Goal: Task Accomplishment & Management: Manage account settings

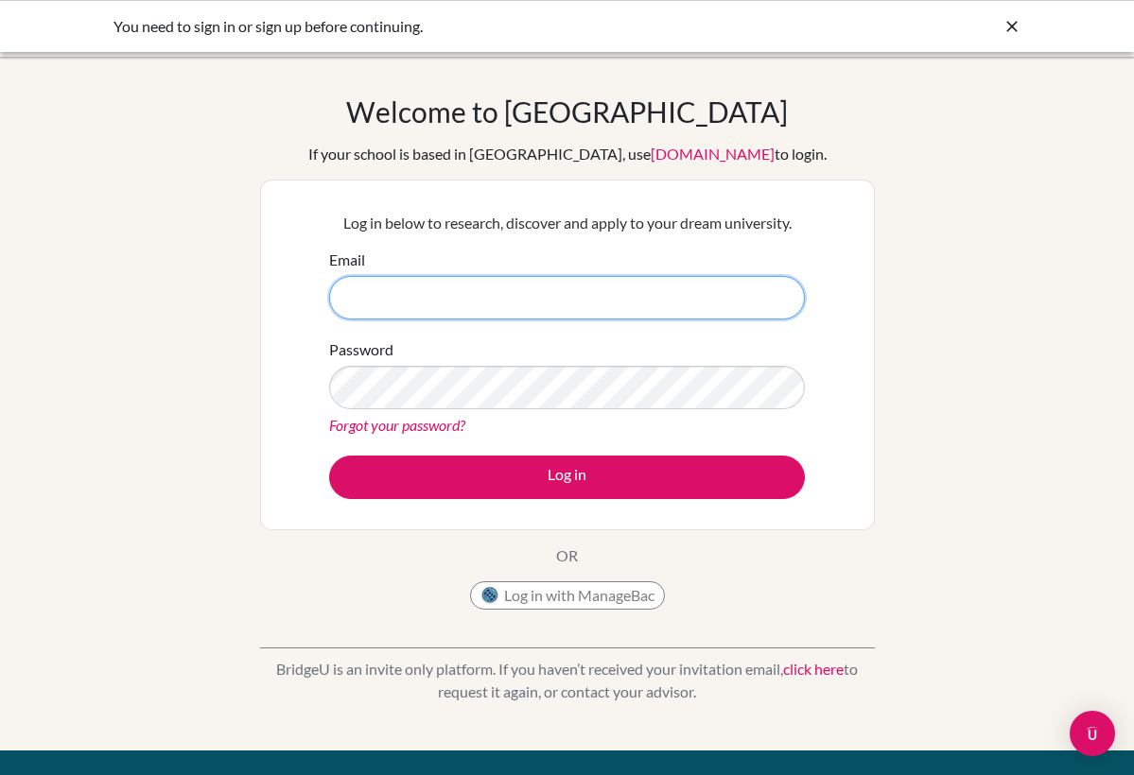
click at [499, 302] on input "Email" at bounding box center [567, 297] width 476 height 43
type input "[EMAIL_ADDRESS][DOMAIN_NAME]"
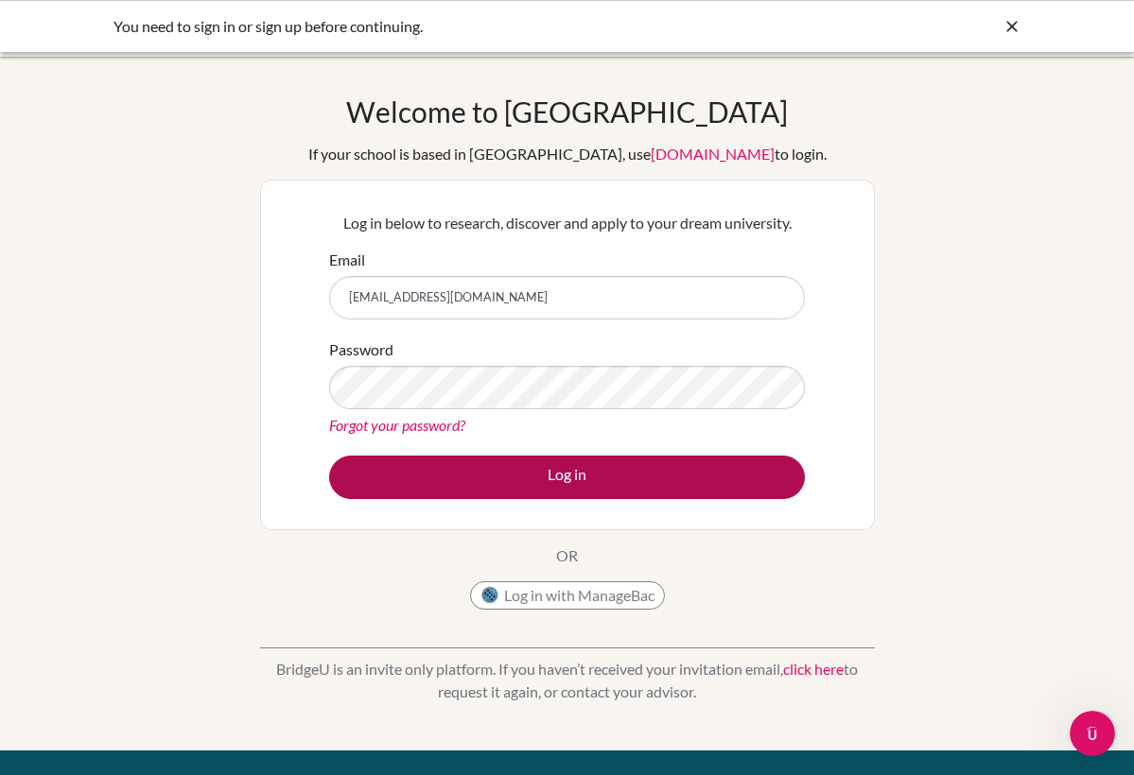
click at [546, 481] on button "Log in" at bounding box center [567, 477] width 476 height 43
click at [537, 481] on button "Log in" at bounding box center [567, 477] width 476 height 43
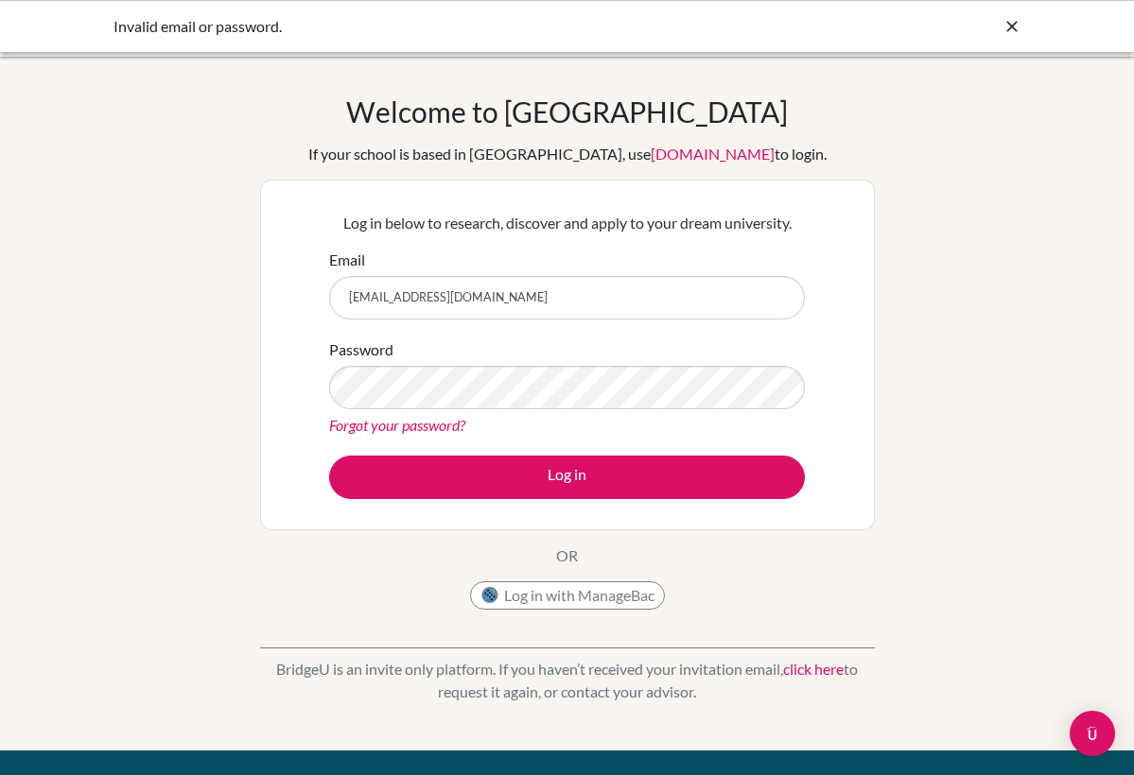
click at [674, 338] on div "Password Forgot your password?" at bounding box center [567, 387] width 476 height 98
click at [559, 637] on div "BridgeU is an invite only platform. If you haven’t received your invitation ema…" at bounding box center [567, 666] width 615 height 94
click at [559, 587] on button "Log in with ManageBac" at bounding box center [567, 595] width 195 height 28
click at [560, 594] on button "Log in with ManageBac" at bounding box center [567, 595] width 195 height 28
click at [694, 268] on div "Email" at bounding box center [567, 284] width 476 height 71
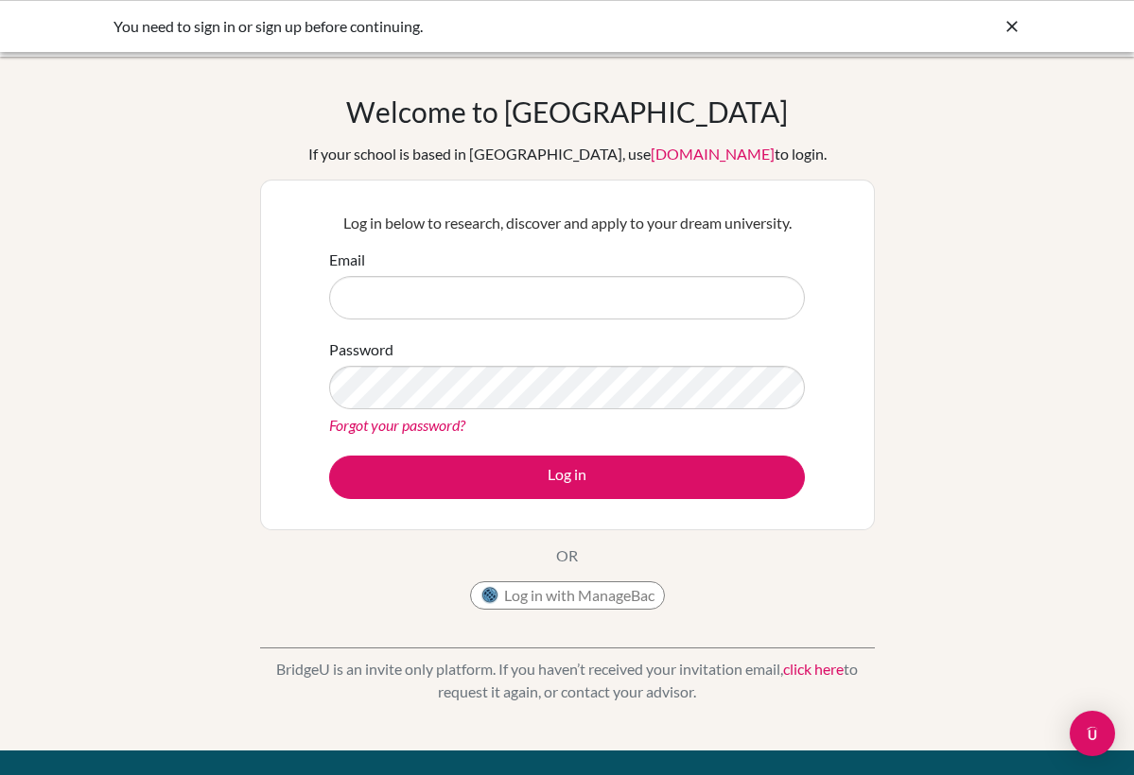
click at [384, 415] on div "Forgot your password?" at bounding box center [567, 425] width 476 height 23
click at [384, 416] on link "Forgot your password?" at bounding box center [397, 425] width 136 height 18
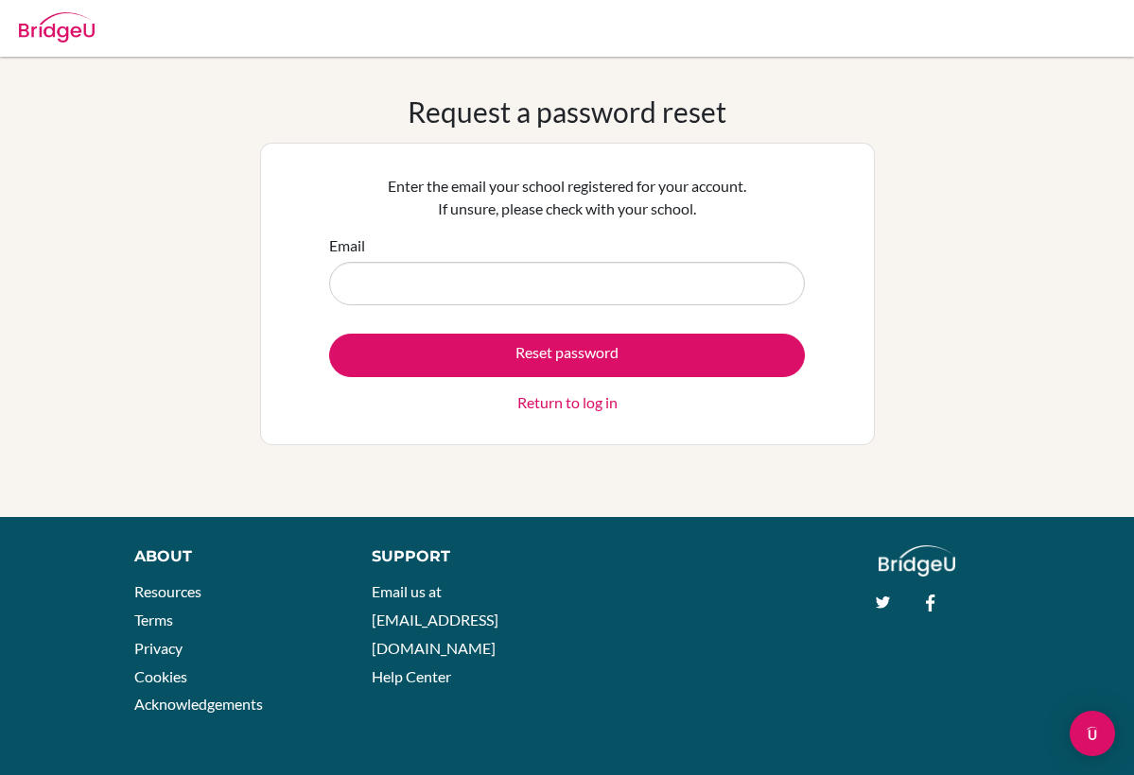
click at [478, 275] on input "Email" at bounding box center [567, 283] width 476 height 43
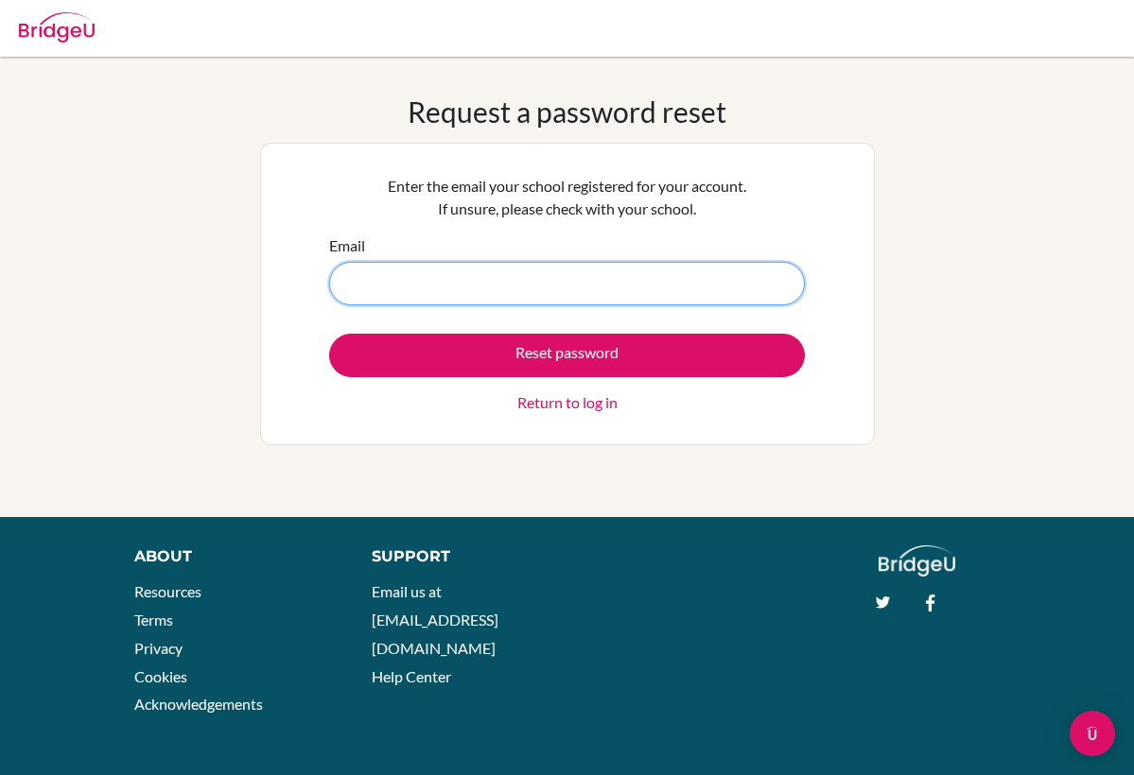
type input "[EMAIL_ADDRESS][DOMAIN_NAME]"
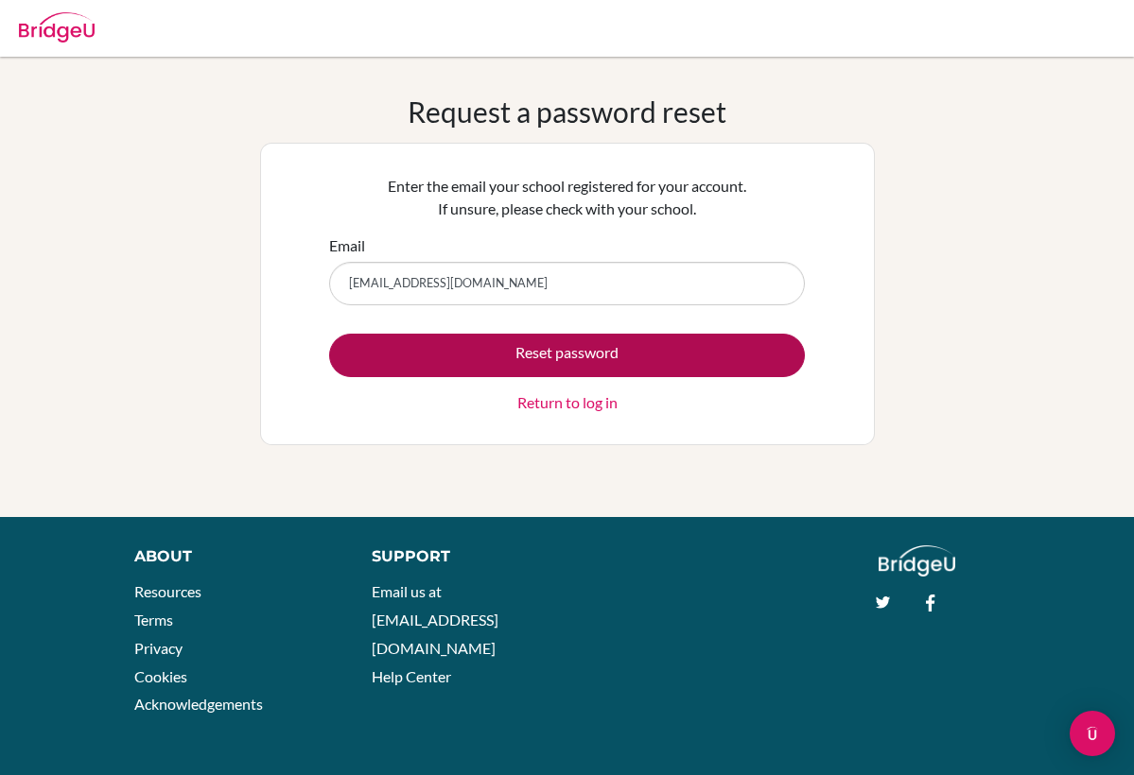
click at [551, 358] on button "Reset password" at bounding box center [567, 355] width 476 height 43
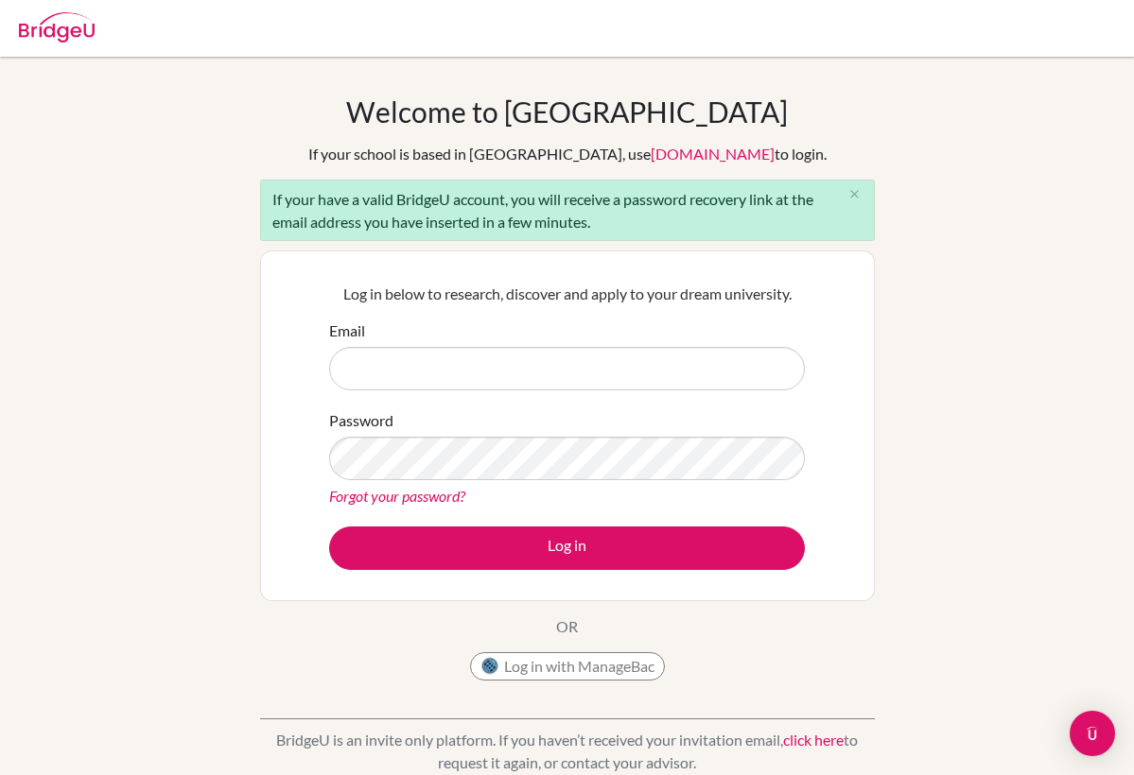
click at [480, 358] on input "Email" at bounding box center [567, 368] width 476 height 43
type input "[EMAIL_ADDRESS][DOMAIN_NAME]"
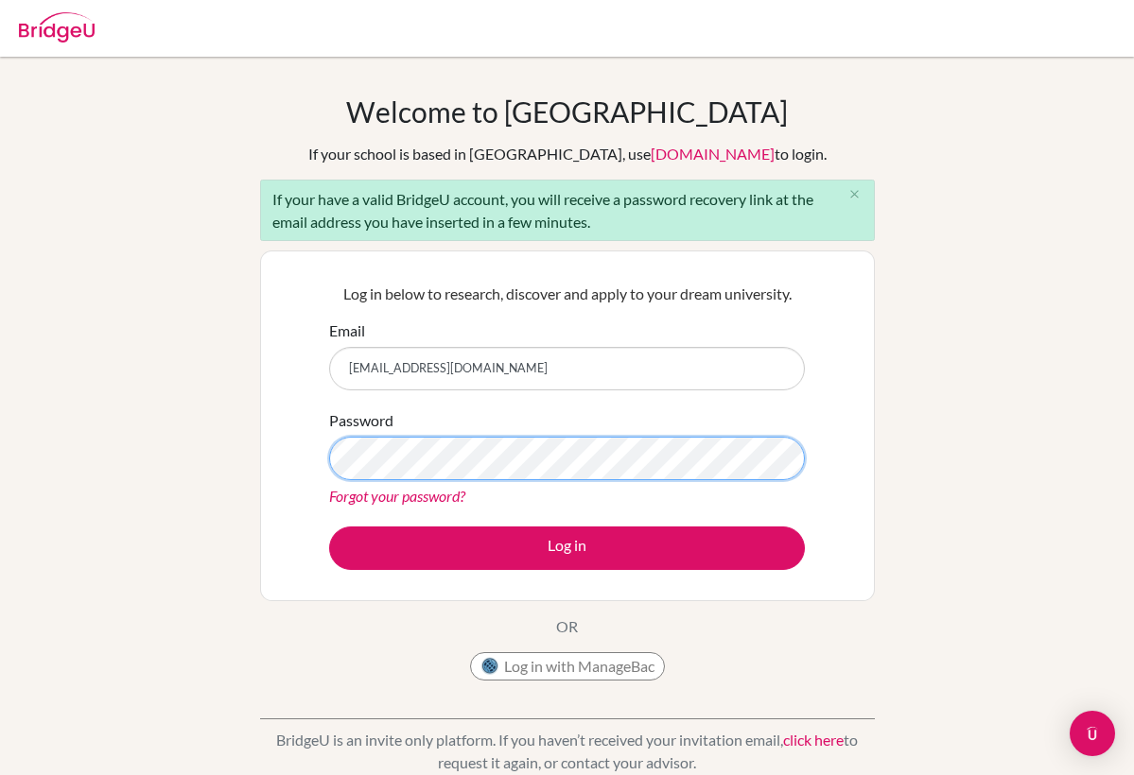
click at [566, 547] on button "Log in" at bounding box center [567, 548] width 476 height 43
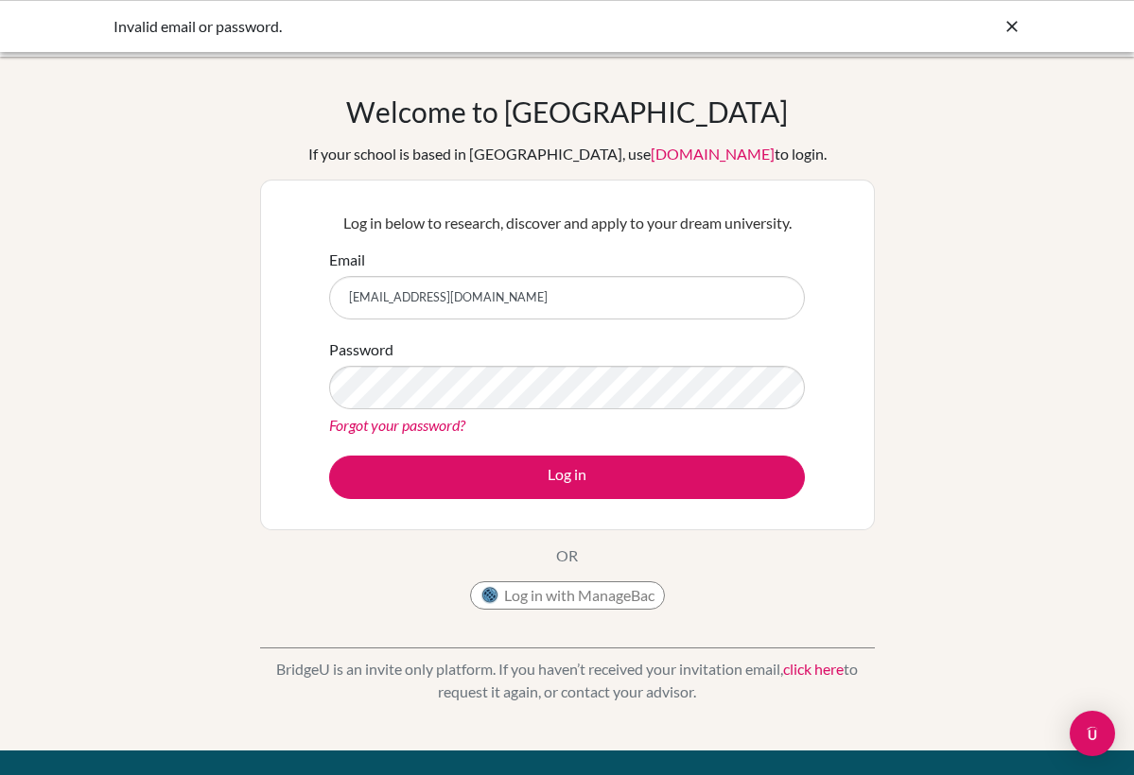
click at [861, 427] on div "Log in below to research, discover and apply to your dream university. Email [E…" at bounding box center [567, 355] width 615 height 351
click at [729, 437] on form "Email vivianasofia3008@gmail.com Password Forgot your password? Log in" at bounding box center [567, 374] width 476 height 251
click at [450, 428] on link "Forgot your password?" at bounding box center [397, 425] width 136 height 18
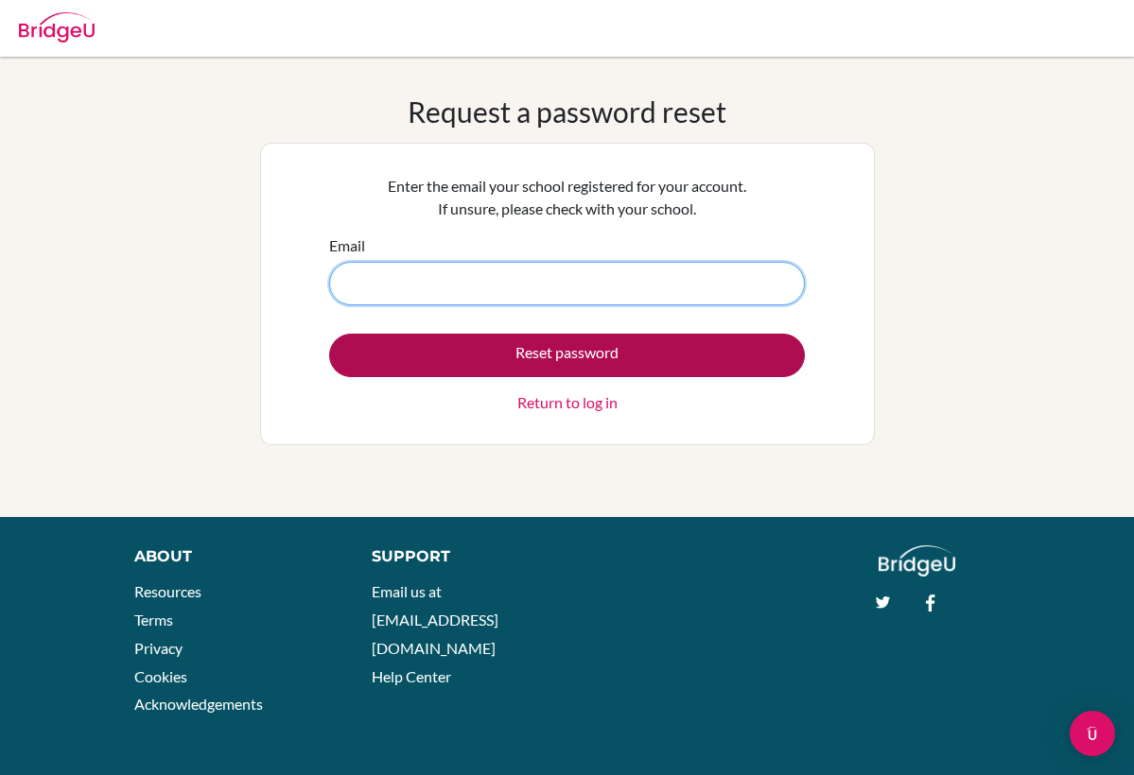
type input "[EMAIL_ADDRESS][DOMAIN_NAME]"
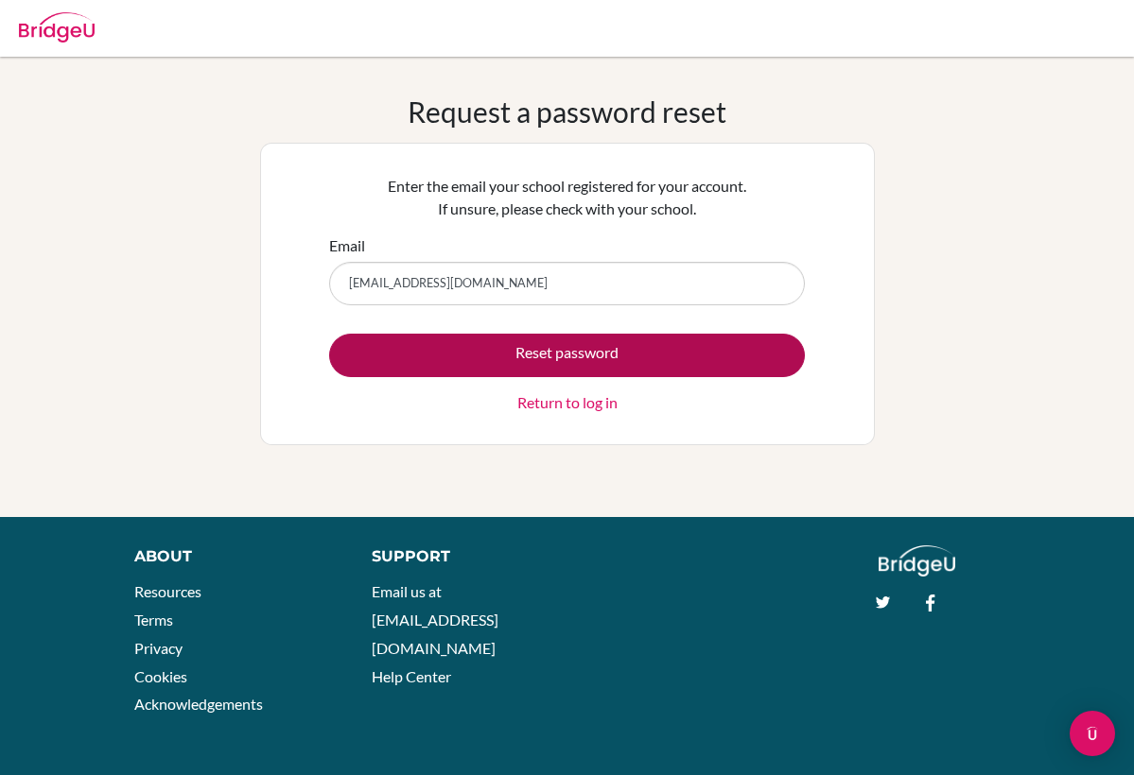
click at [575, 368] on button "Reset password" at bounding box center [567, 355] width 476 height 43
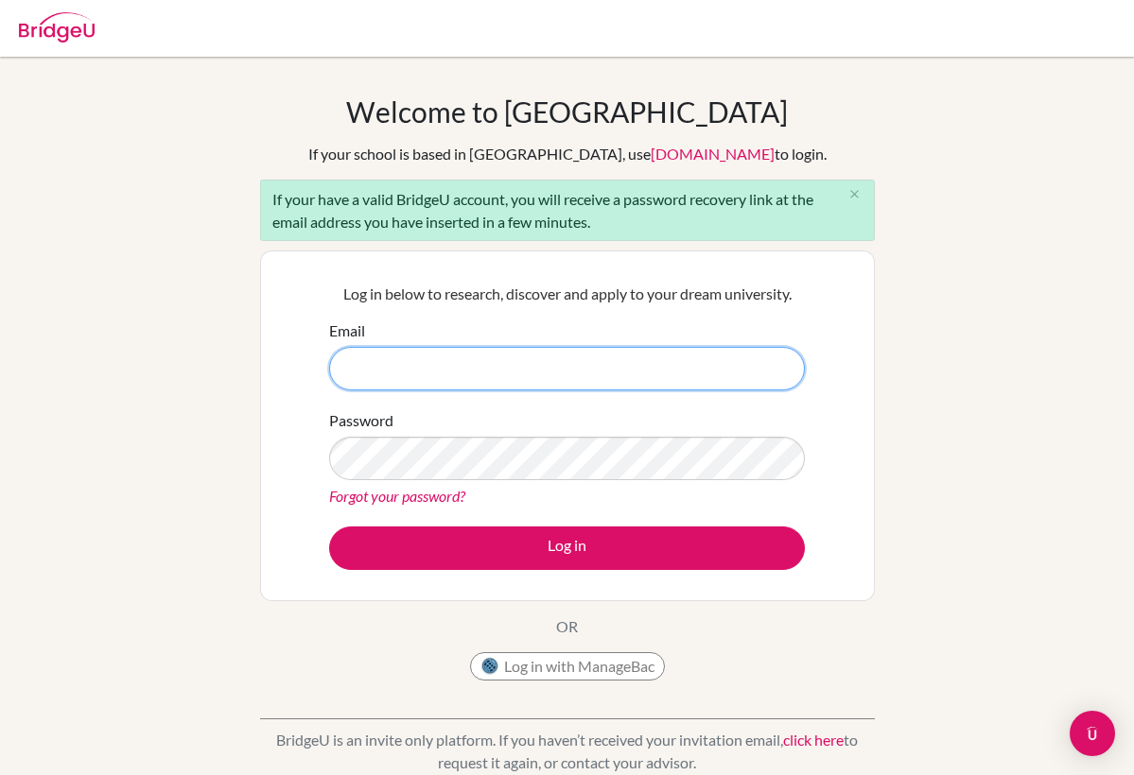
type input "[EMAIL_ADDRESS][DOMAIN_NAME]"
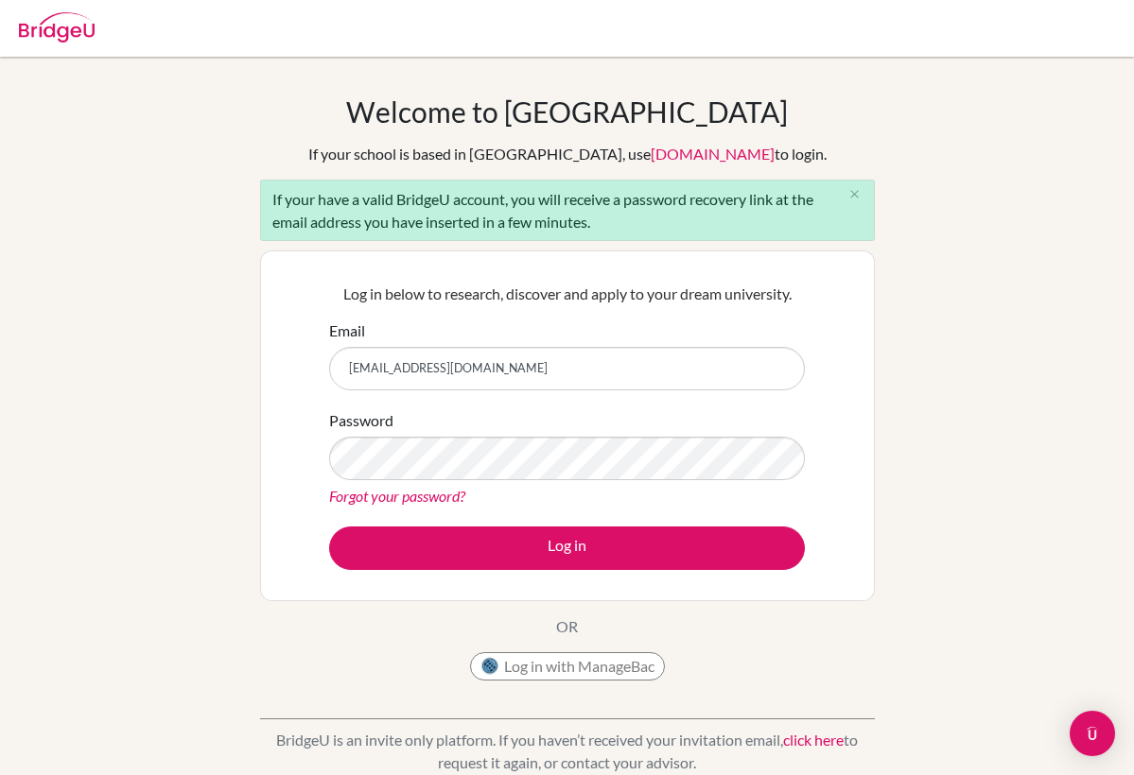
click at [566, 518] on form "Email [EMAIL_ADDRESS][DOMAIN_NAME] Password Forgot your password? Log in" at bounding box center [567, 445] width 476 height 251
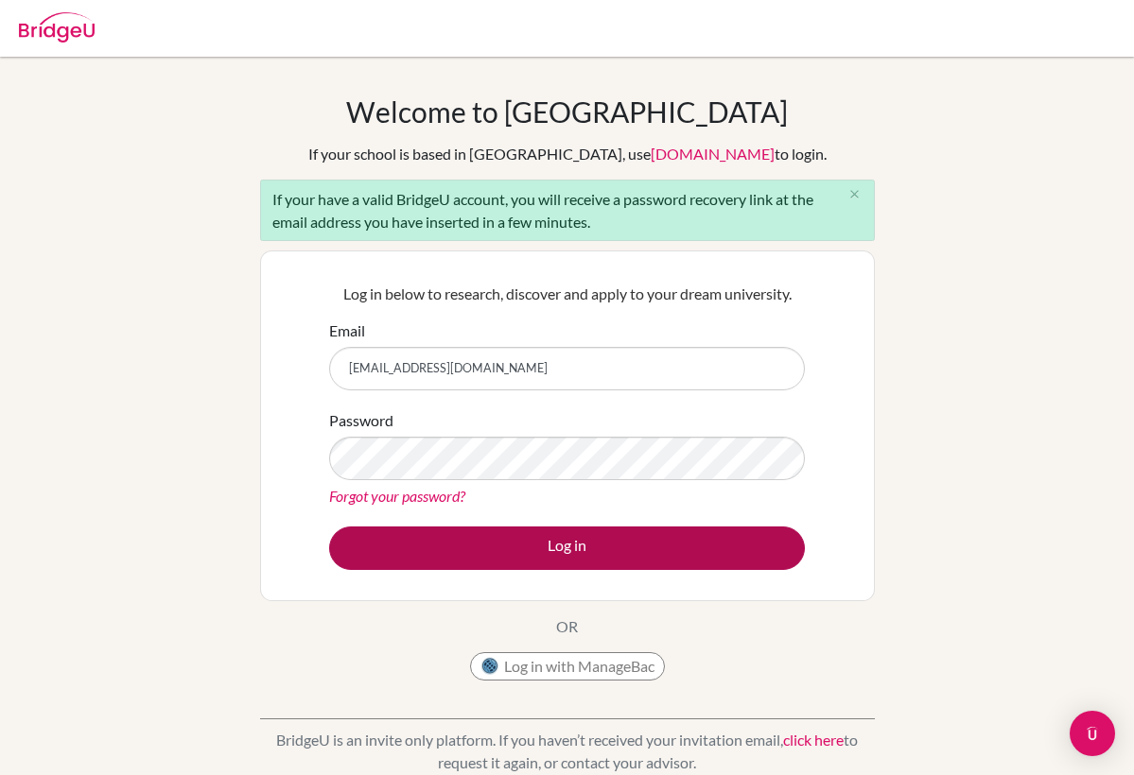
click at [564, 541] on button "Log in" at bounding box center [567, 548] width 476 height 43
